Goal: Task Accomplishment & Management: Use online tool/utility

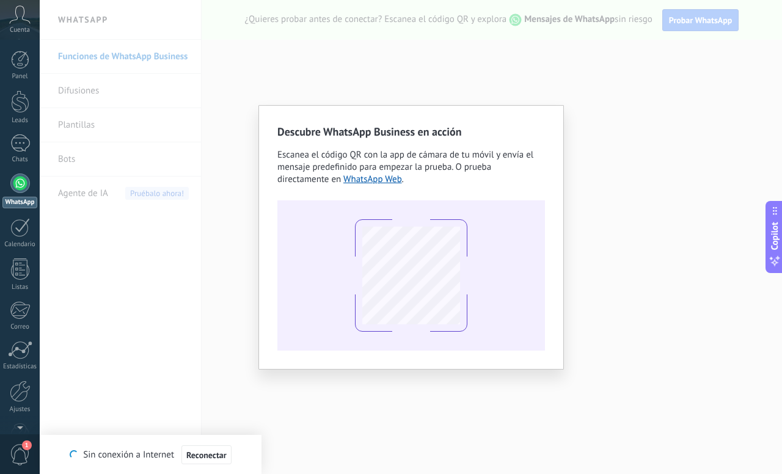
click at [436, 431] on div "Descubre WhatsApp Business en acción Escanea el código QR con la app de cámara …" at bounding box center [411, 237] width 743 height 474
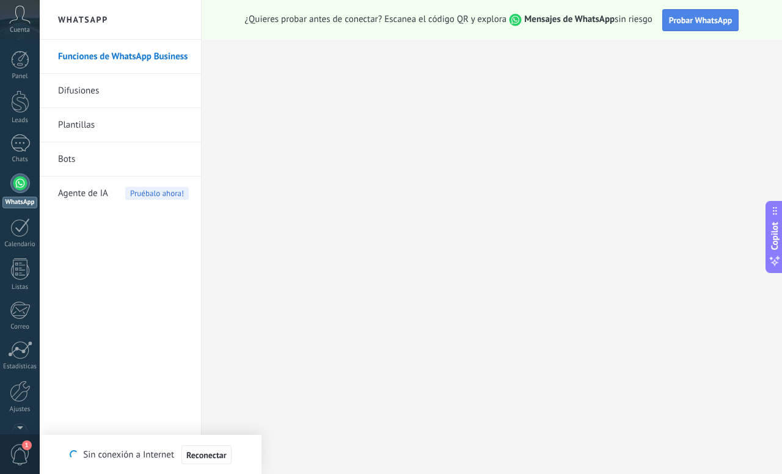
click at [686, 23] on span "Probar WhatsApp" at bounding box center [701, 20] width 64 height 11
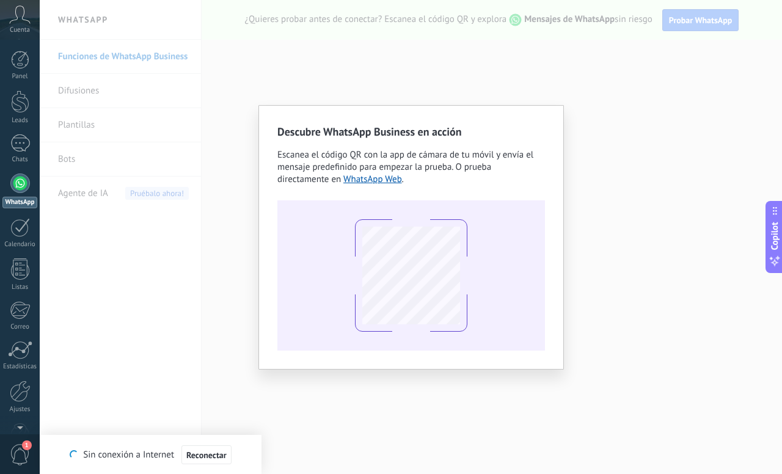
click at [591, 173] on div "Descubre WhatsApp Business en acción Escanea el código QR con la app de cámara …" at bounding box center [411, 237] width 743 height 474
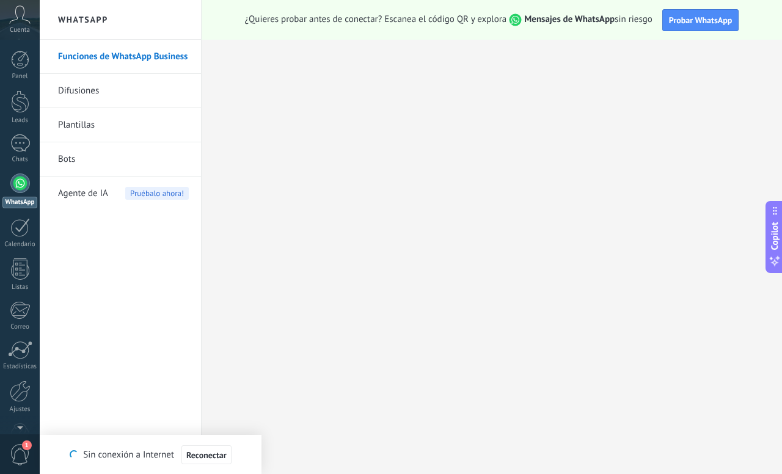
click at [78, 17] on h2 "WhatsApp" at bounding box center [120, 20] width 131 height 40
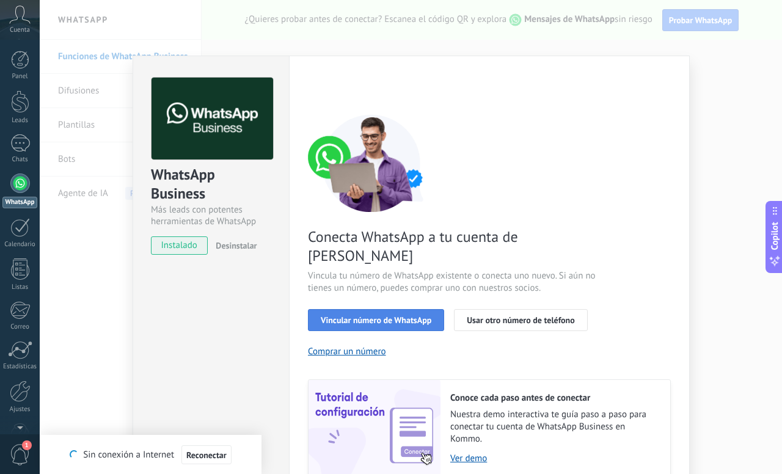
click at [342, 316] on span "Vincular número de WhatsApp" at bounding box center [376, 320] width 111 height 9
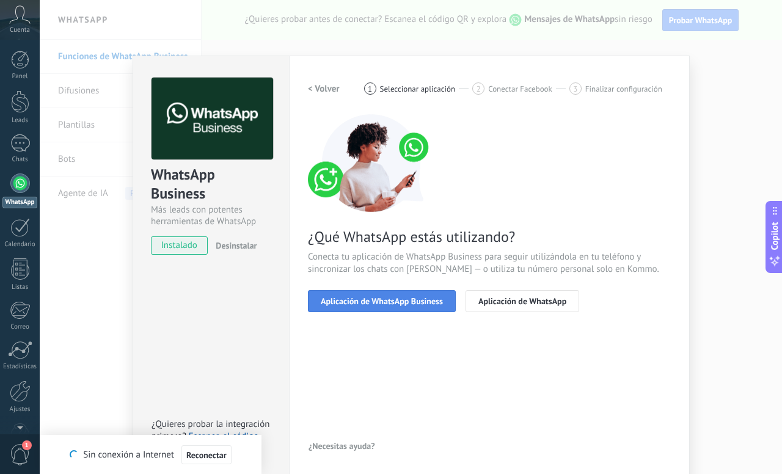
click at [334, 301] on span "Aplicación de WhatsApp Business" at bounding box center [382, 301] width 122 height 9
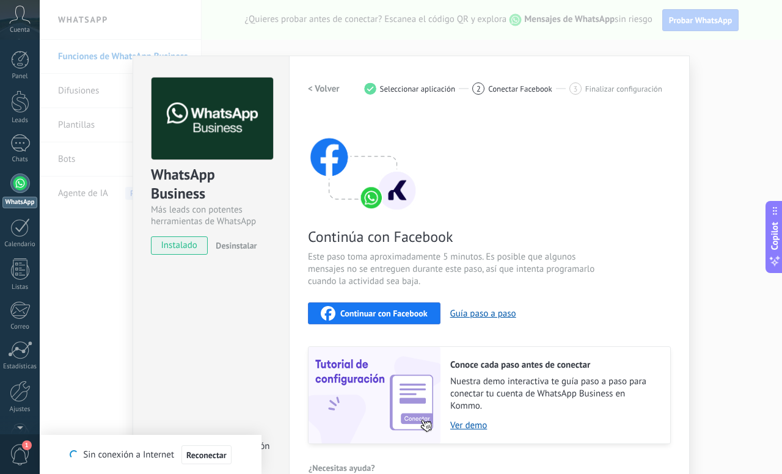
scroll to position [24, 0]
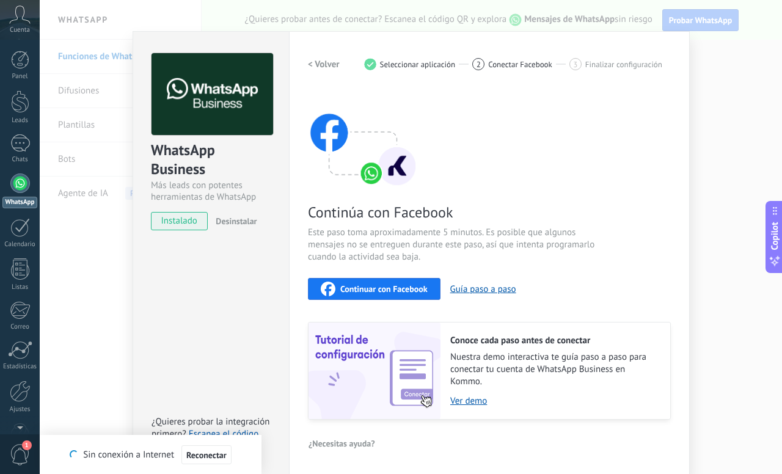
click at [416, 290] on span "Continuar con Facebook" at bounding box center [383, 289] width 87 height 9
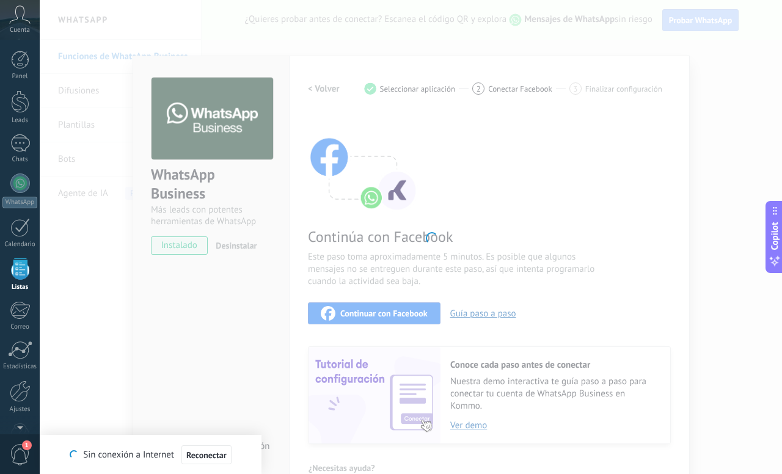
scroll to position [32, 0]
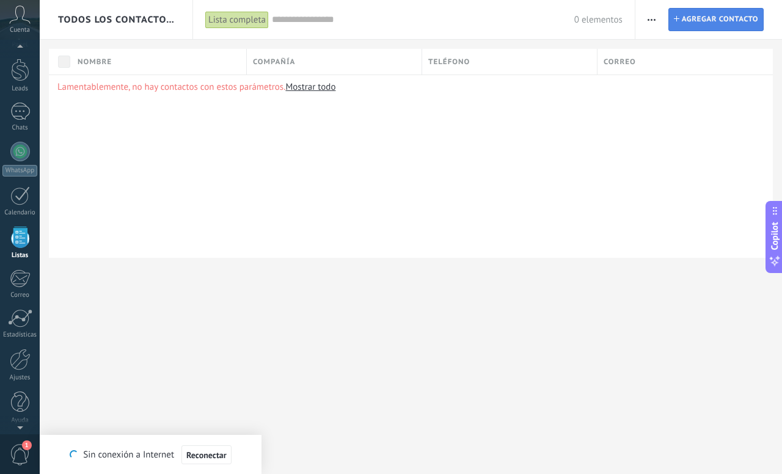
click at [724, 22] on span "Agregar contacto" at bounding box center [720, 20] width 76 height 22
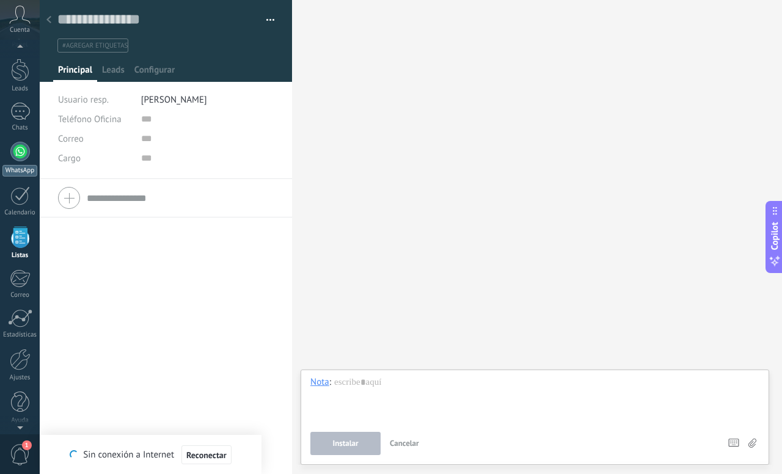
click at [9, 156] on link "WhatsApp" at bounding box center [20, 159] width 40 height 35
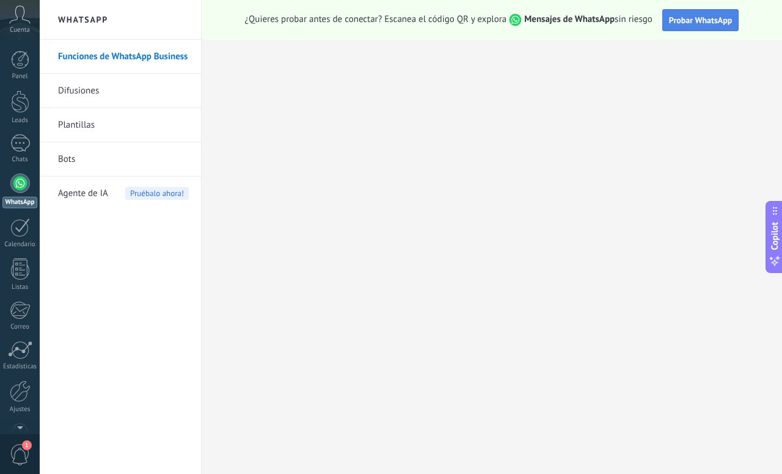
click at [711, 21] on span "Probar WhatsApp" at bounding box center [701, 20] width 64 height 11
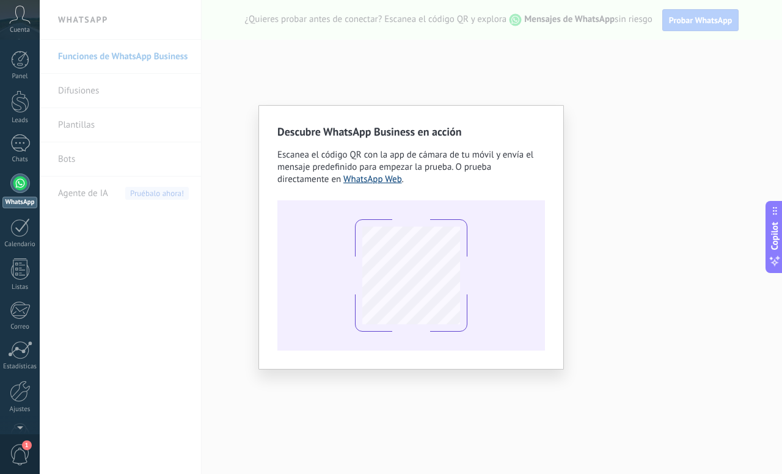
click at [371, 182] on link "WhatsApp Web" at bounding box center [373, 180] width 59 height 12
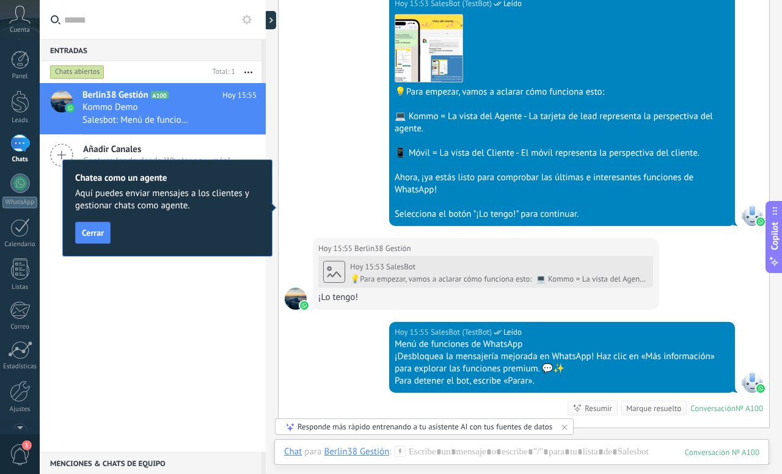
scroll to position [551, 0]
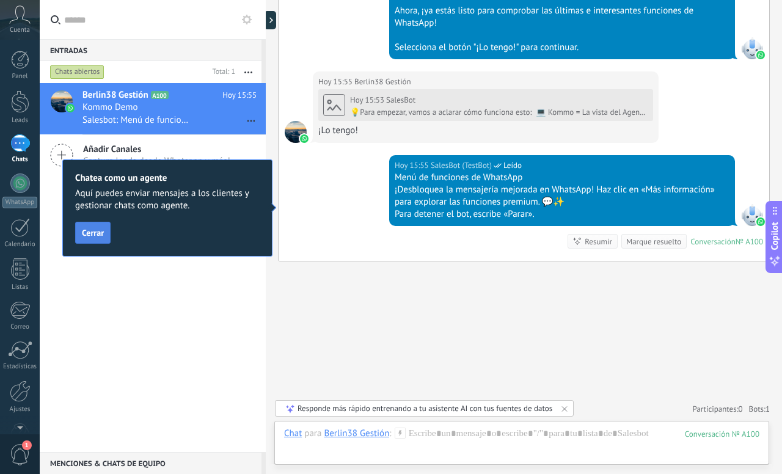
click at [95, 232] on span "Cerrar" at bounding box center [93, 233] width 22 height 9
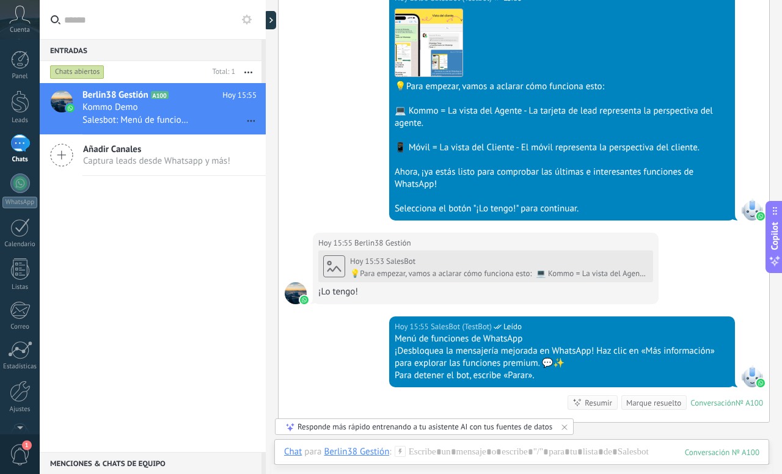
scroll to position [387, 0]
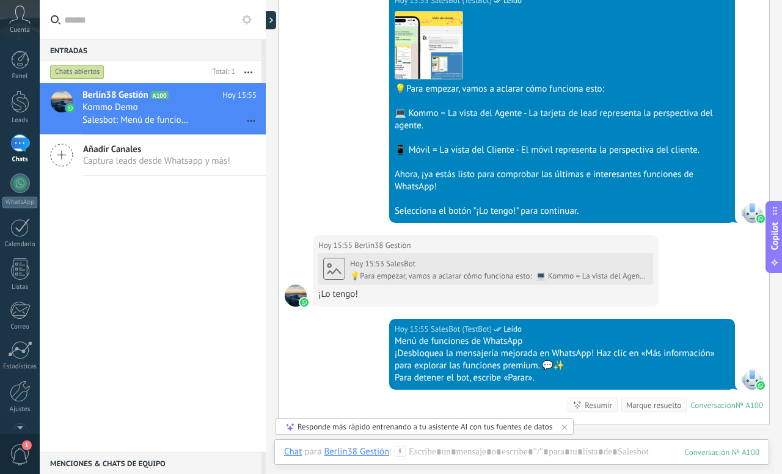
click at [16, 154] on link "1 Chats" at bounding box center [20, 148] width 40 height 29
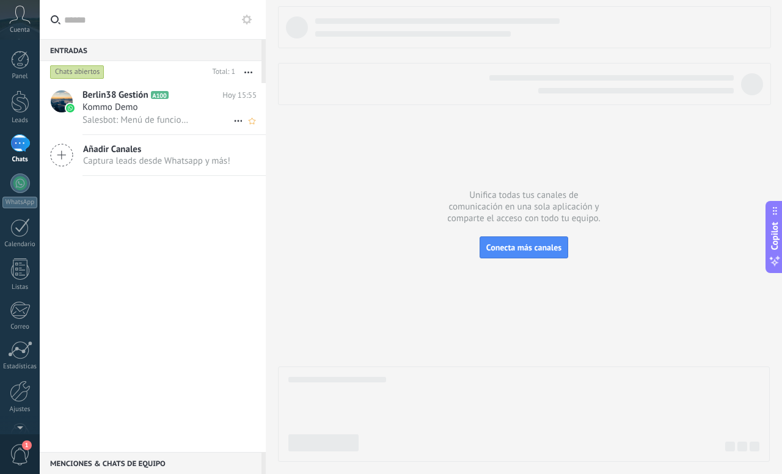
click at [110, 110] on span "Kommo Demo" at bounding box center [111, 107] width 56 height 12
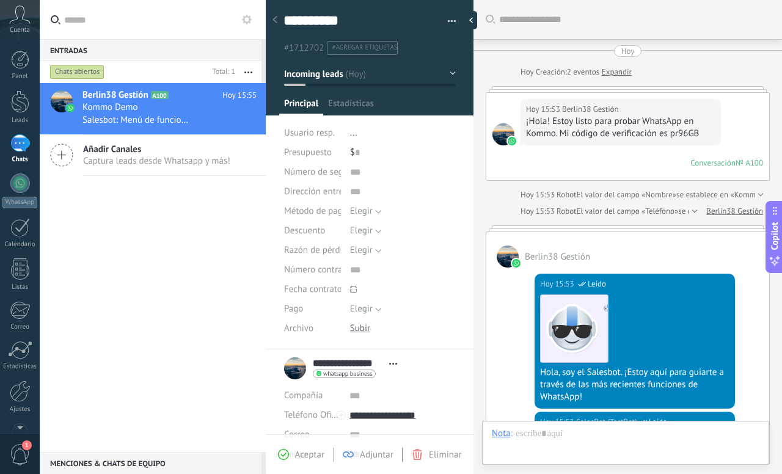
scroll to position [622, 0]
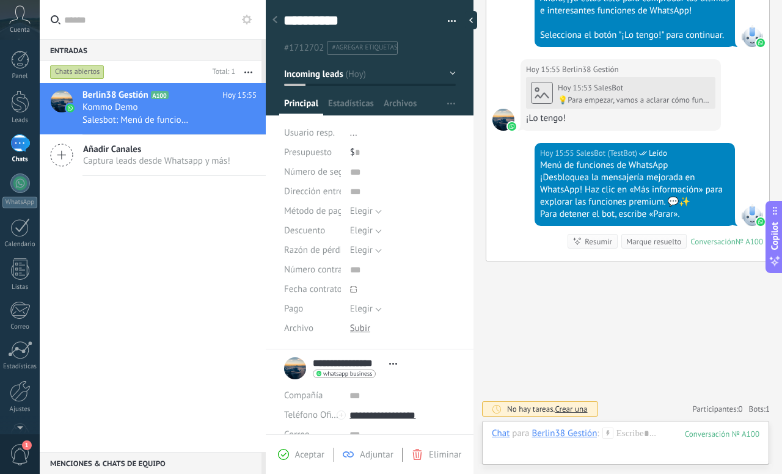
click at [279, 21] on div at bounding box center [275, 21] width 17 height 24
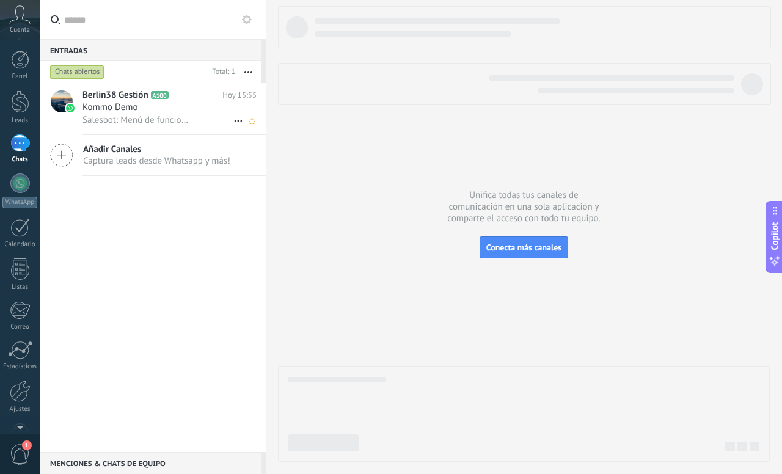
click at [130, 111] on span "Kommo Demo" at bounding box center [111, 107] width 56 height 12
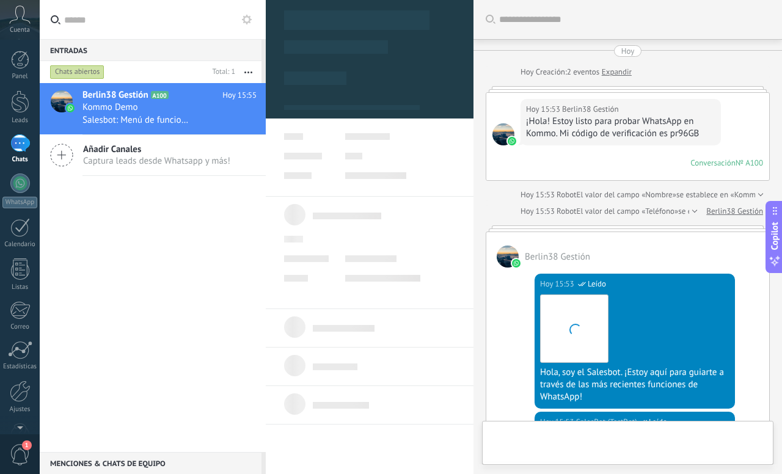
scroll to position [622, 0]
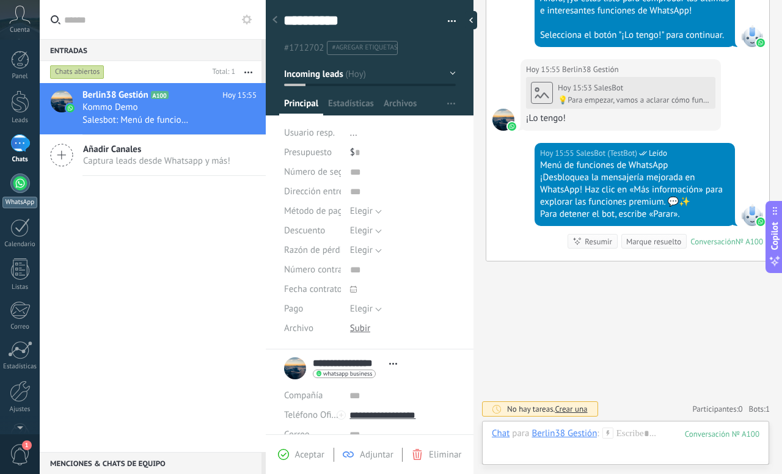
click at [25, 193] on link "WhatsApp" at bounding box center [20, 191] width 40 height 35
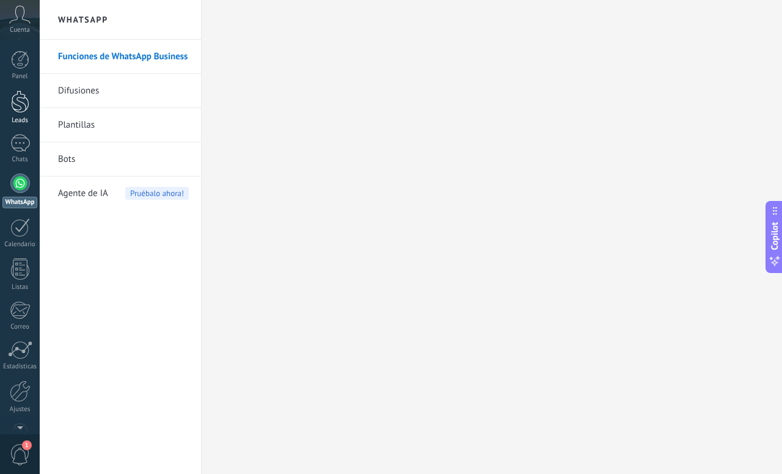
click at [15, 105] on div at bounding box center [20, 101] width 18 height 23
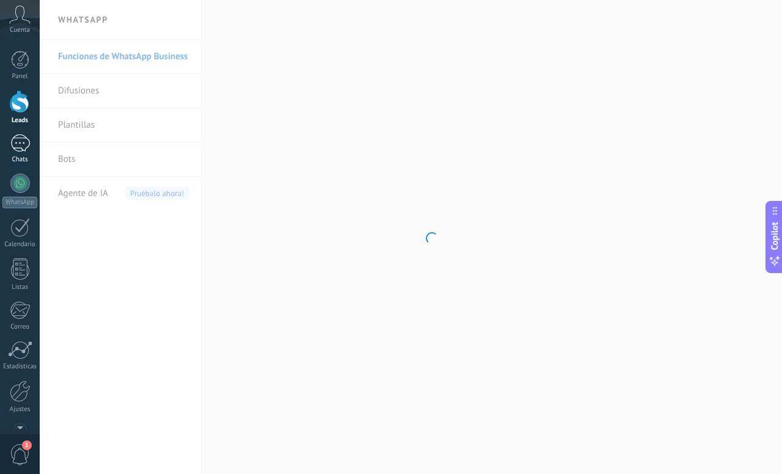
click at [20, 154] on link "1 Chats" at bounding box center [20, 148] width 40 height 29
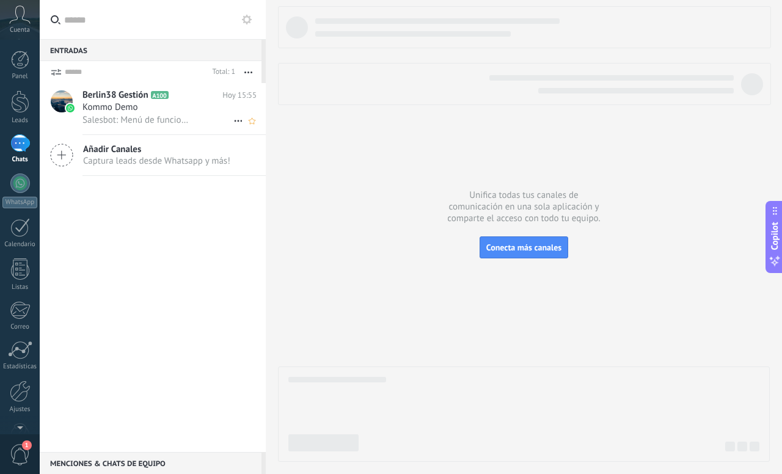
click at [128, 112] on span "Kommo Demo" at bounding box center [111, 107] width 56 height 12
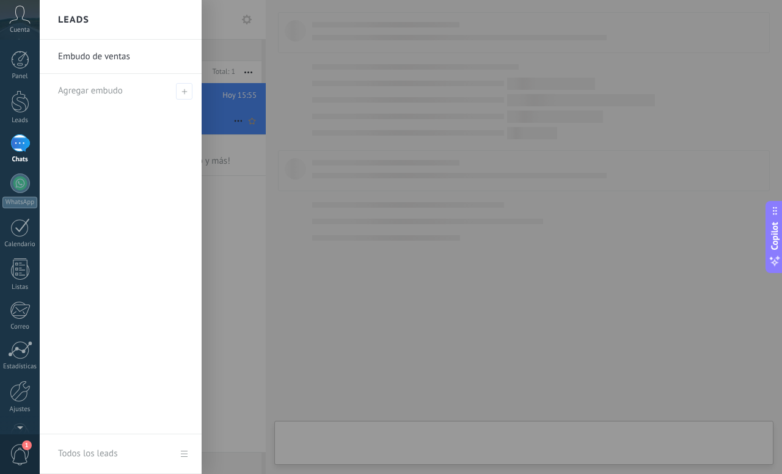
type textarea "**********"
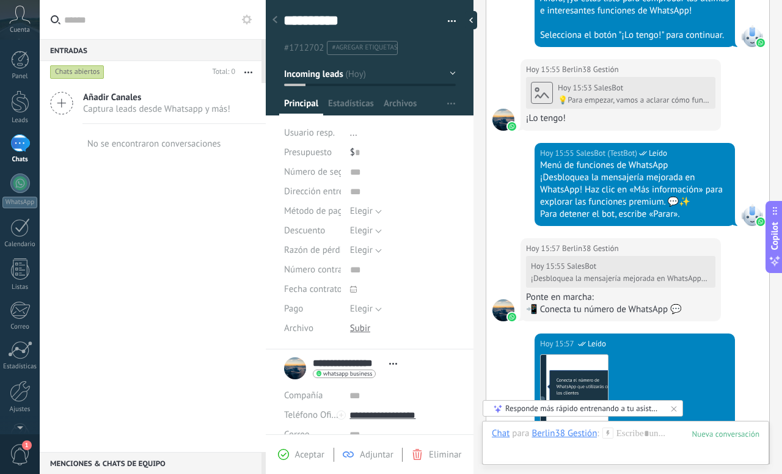
scroll to position [1133, 0]
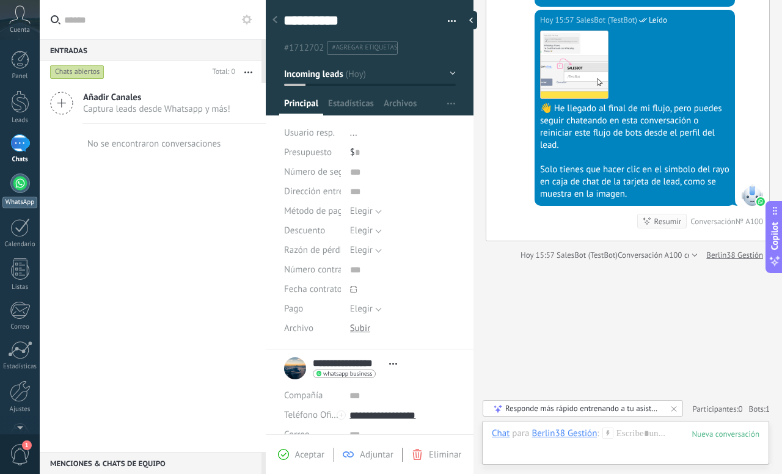
click at [9, 191] on link "WhatsApp" at bounding box center [20, 191] width 40 height 35
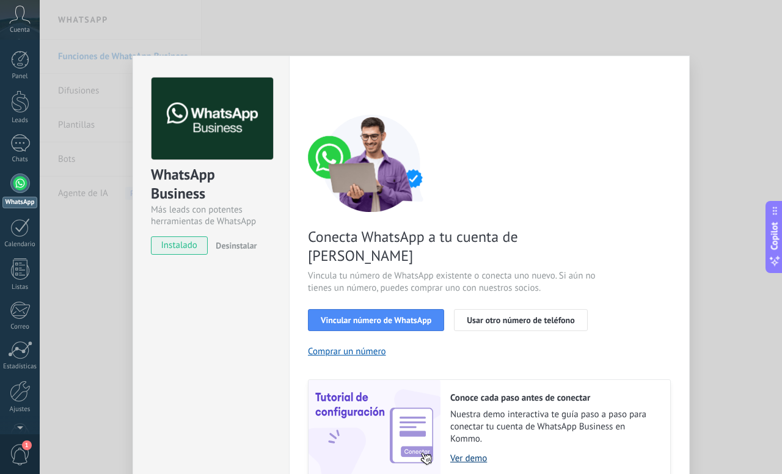
click at [466, 453] on link "Ver demo" at bounding box center [554, 459] width 208 height 12
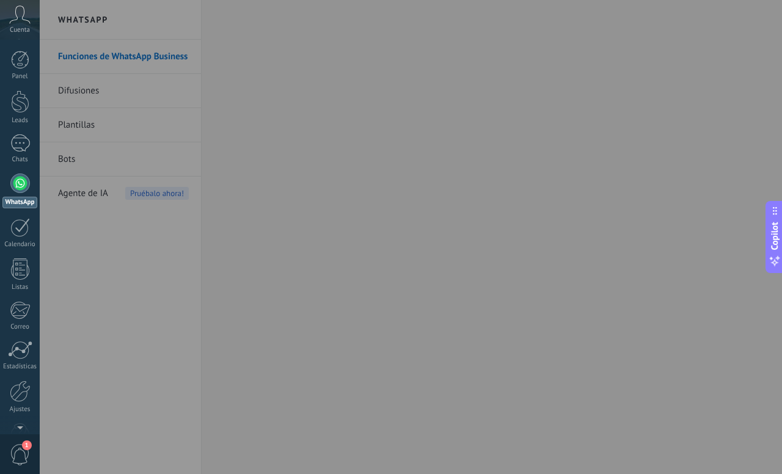
click at [13, 191] on link "WhatsApp" at bounding box center [20, 191] width 40 height 35
click at [73, 94] on div at bounding box center [431, 237] width 782 height 474
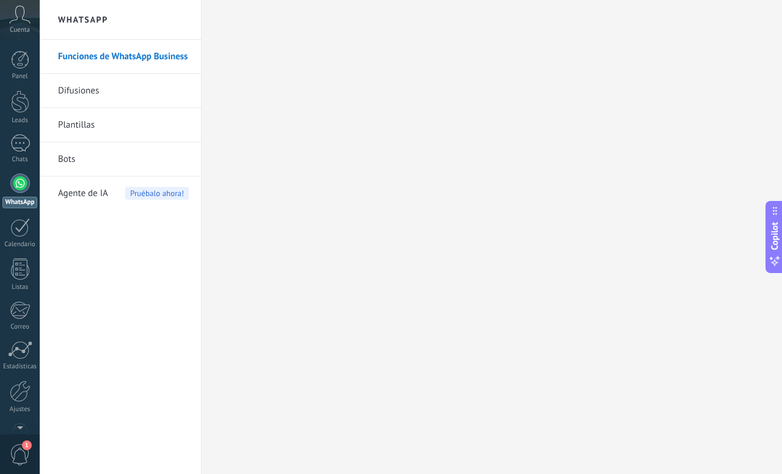
click at [121, 58] on link "Funciones de WhatsApp Business" at bounding box center [123, 57] width 131 height 34
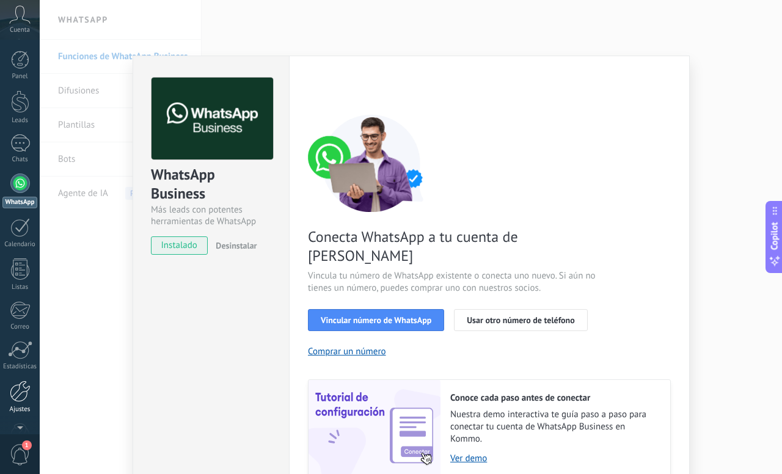
click at [13, 403] on link "Ajustes" at bounding box center [20, 397] width 40 height 33
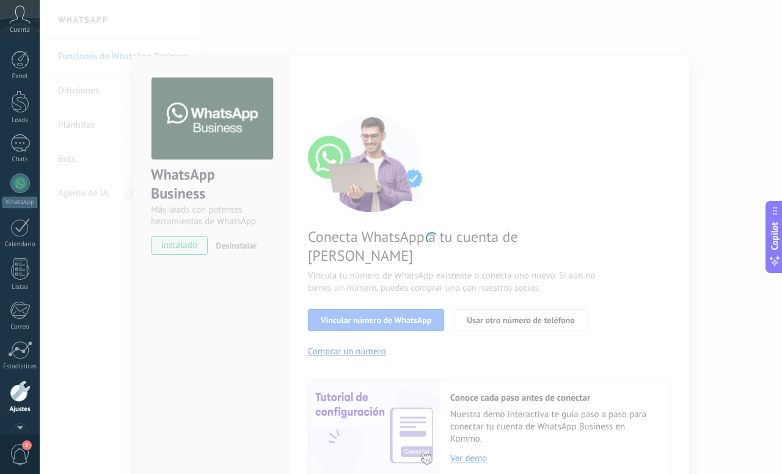
click at [20, 13] on icon at bounding box center [19, 15] width 21 height 18
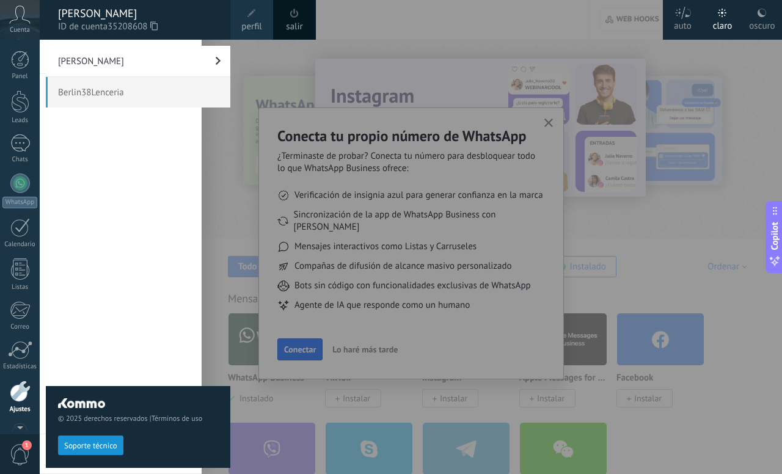
click at [105, 98] on span "Berlin38Lenceria" at bounding box center [138, 92] width 185 height 31
click at [105, 97] on span "Berlin38Lenceria" at bounding box center [138, 92] width 185 height 31
click at [415, 71] on div at bounding box center [431, 237] width 782 height 474
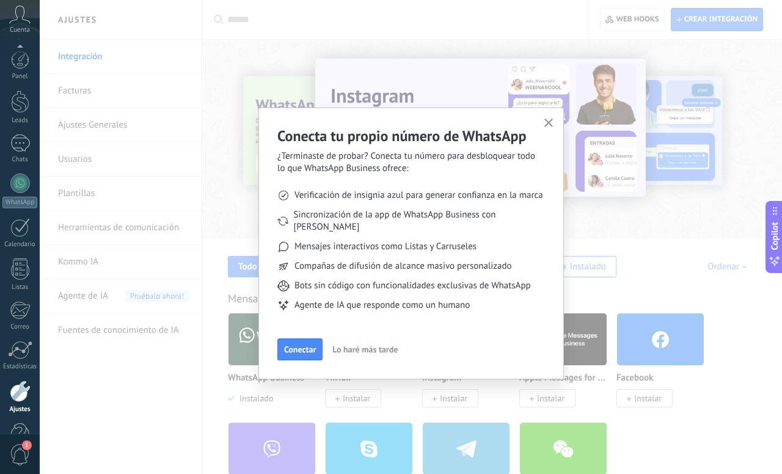
scroll to position [34, 0]
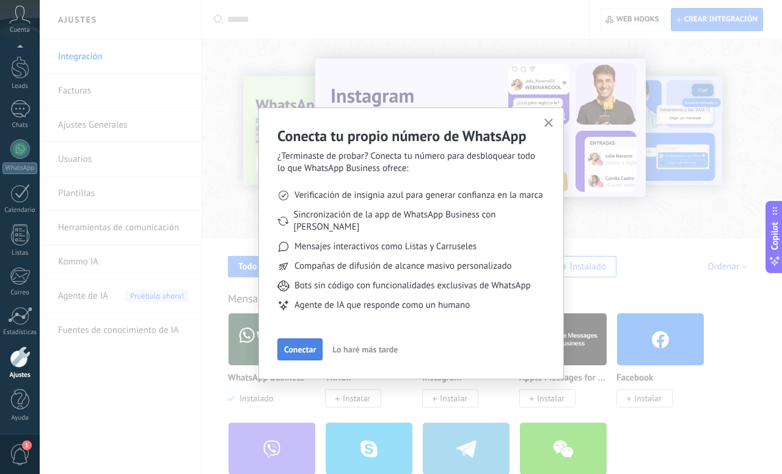
click at [305, 345] on span "Conectar" at bounding box center [300, 349] width 32 height 9
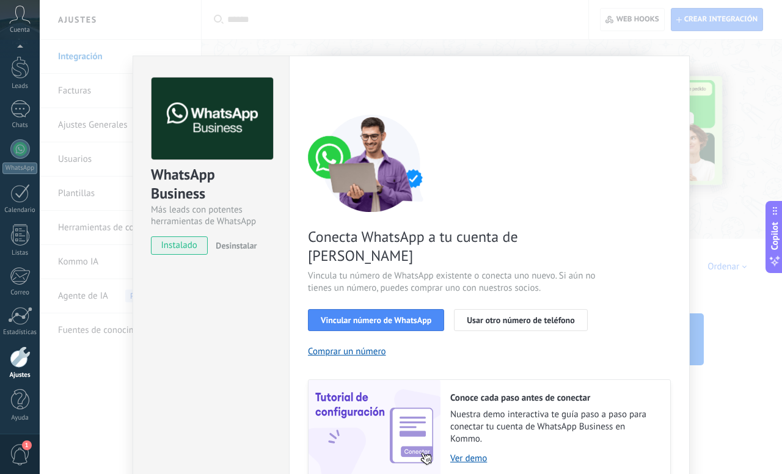
click at [231, 248] on span "Desinstalar" at bounding box center [236, 245] width 41 height 11
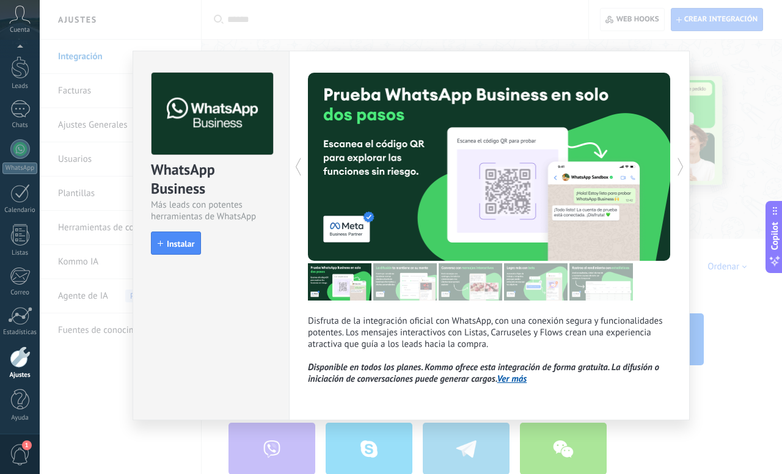
click at [184, 244] on span "Instalar" at bounding box center [181, 244] width 28 height 9
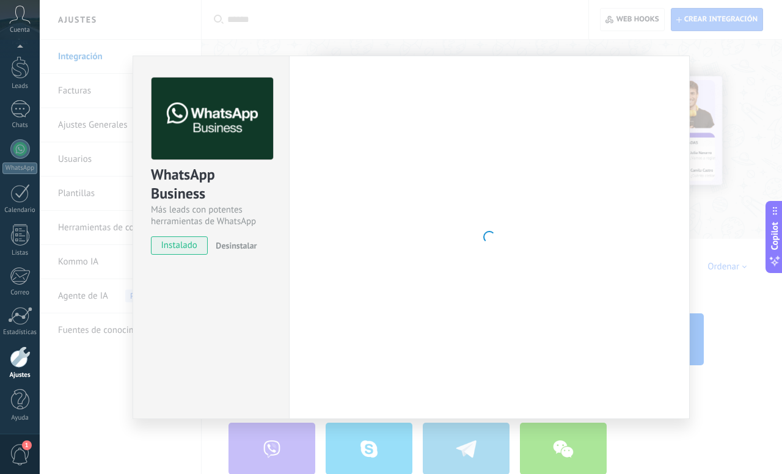
click at [745, 129] on div "WhatsApp Business Más leads con potentes herramientas de WhatsApp instalado Des…" at bounding box center [411, 237] width 743 height 474
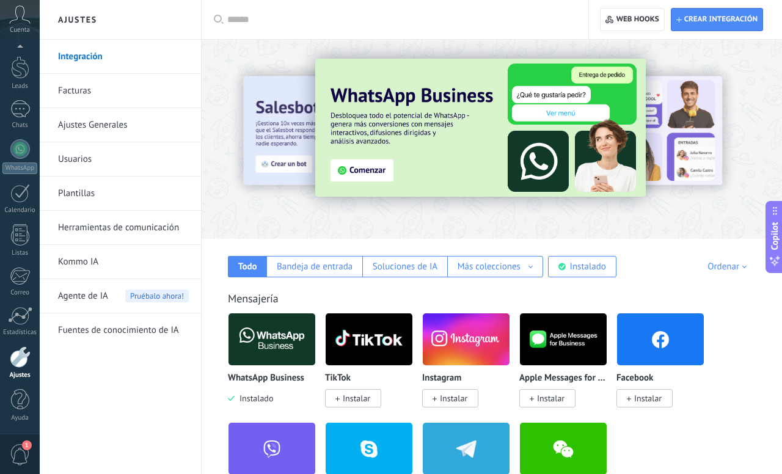
click at [700, 414] on div "Facebook Instalar" at bounding box center [665, 367] width 97 height 109
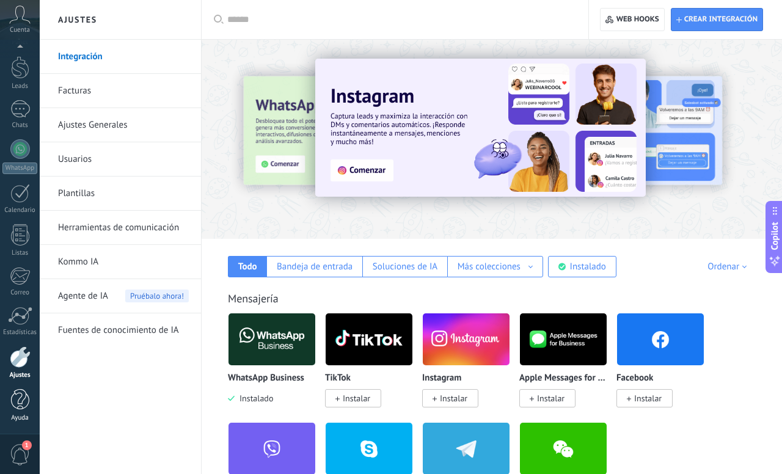
click at [16, 408] on div at bounding box center [20, 399] width 18 height 21
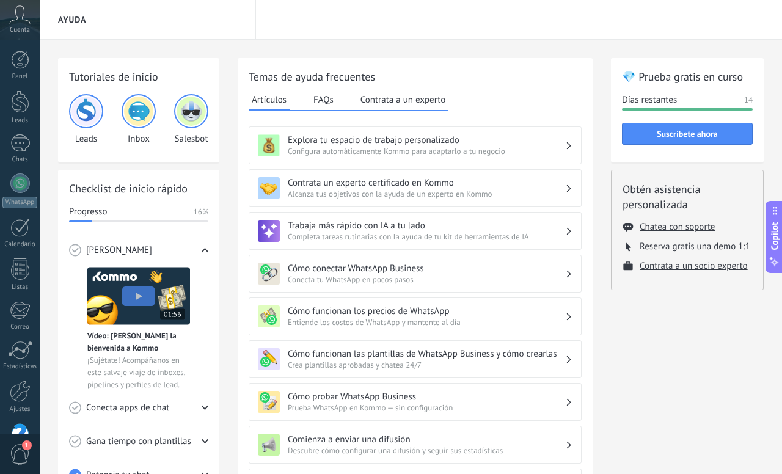
scroll to position [1, 0]
click at [21, 194] on div "Panel Leads 1 Chats WhatsApp Clientes" at bounding box center [20, 260] width 40 height 418
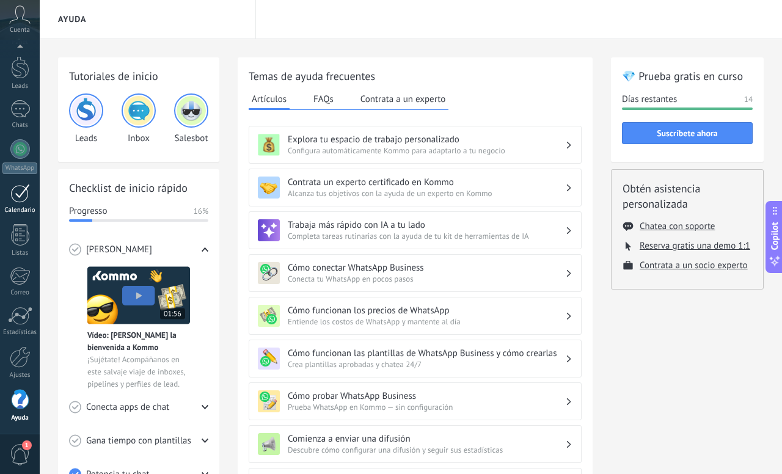
click at [21, 193] on div at bounding box center [20, 193] width 20 height 19
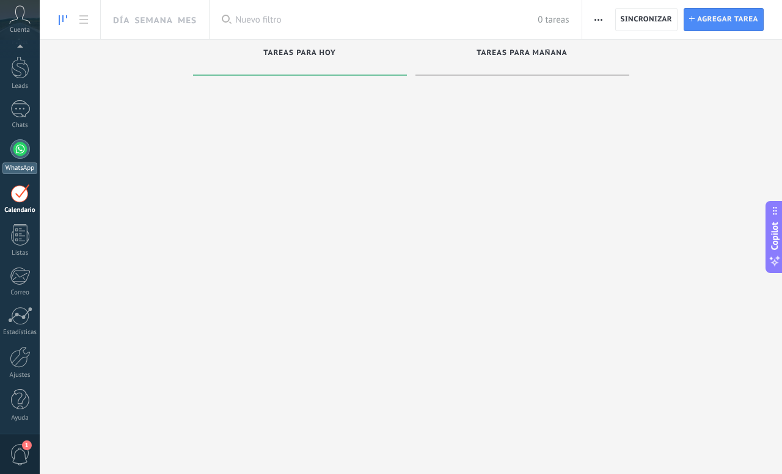
click at [14, 153] on div at bounding box center [20, 149] width 20 height 20
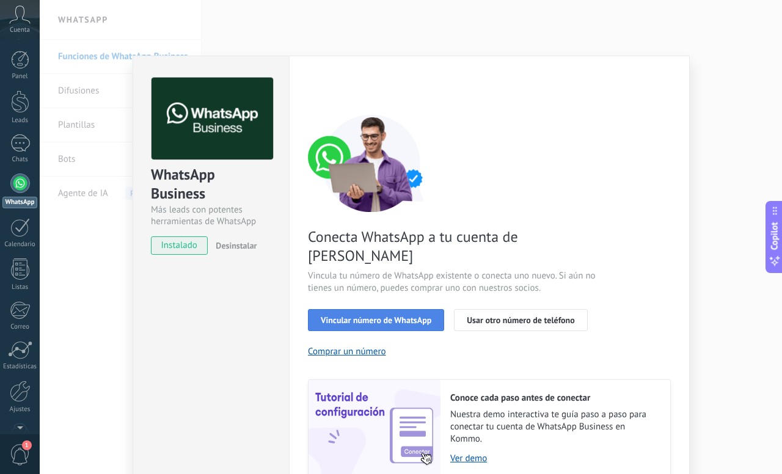
click at [390, 310] on button "Vincular número de WhatsApp" at bounding box center [376, 320] width 136 height 22
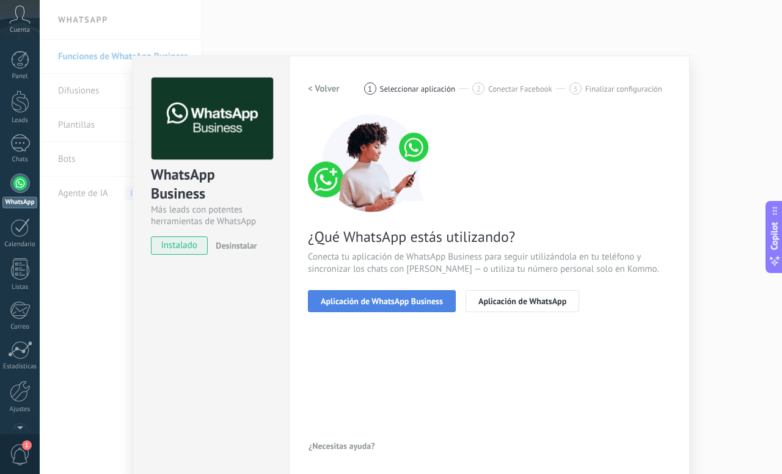
click at [420, 304] on span "Aplicación de WhatsApp Business" at bounding box center [382, 301] width 122 height 9
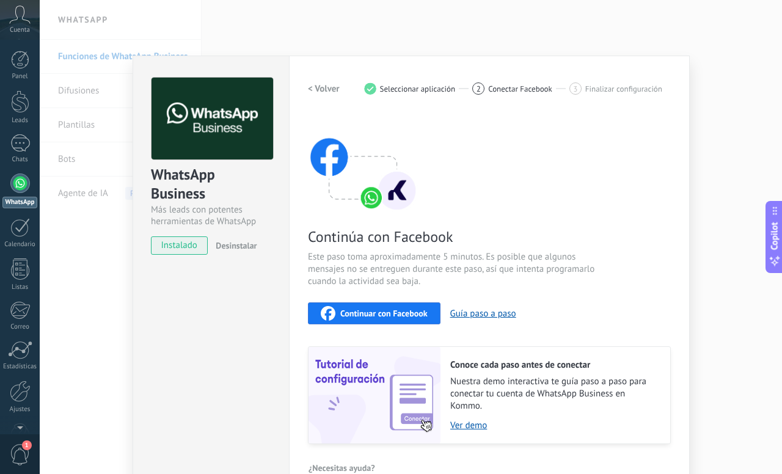
click at [366, 313] on span "Continuar con Facebook" at bounding box center [383, 313] width 87 height 9
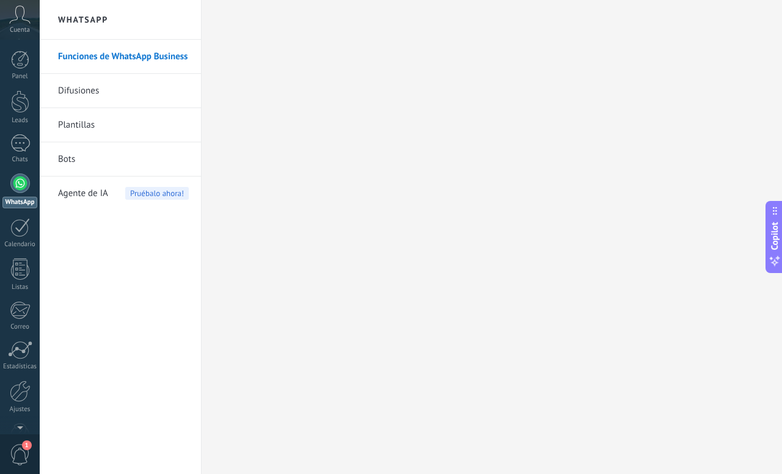
click at [22, 177] on div at bounding box center [20, 184] width 20 height 20
click at [14, 392] on div at bounding box center [20, 399] width 18 height 21
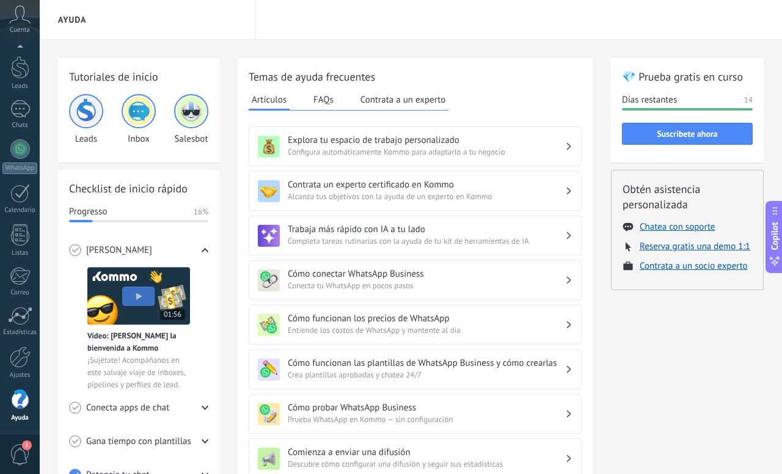
click at [17, 138] on div "Panel Leads 1 Chats WhatsApp Clientes" at bounding box center [20, 226] width 40 height 418
click at [16, 155] on div at bounding box center [20, 149] width 20 height 20
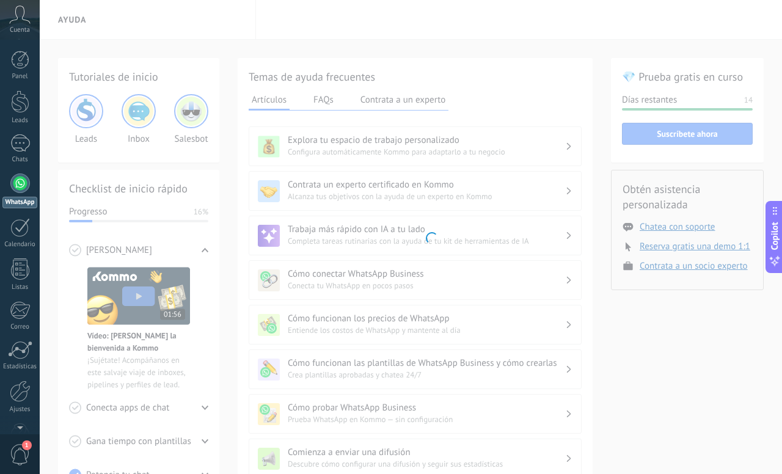
click at [22, 186] on div at bounding box center [20, 184] width 20 height 20
